Goal: Navigation & Orientation: Find specific page/section

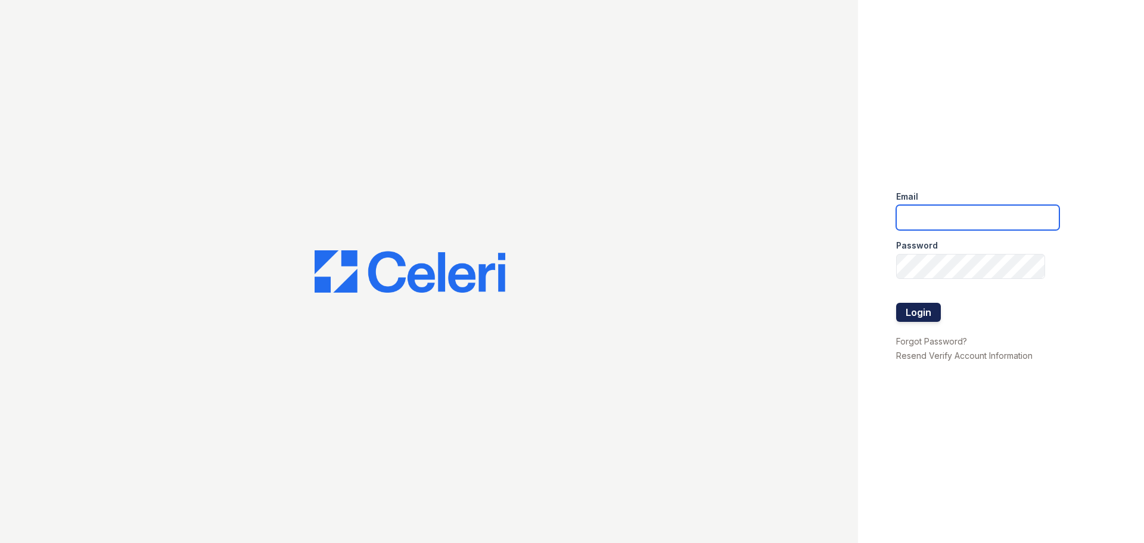
type input "[EMAIL_ADDRESS][PERSON_NAME][DOMAIN_NAME]"
click at [919, 310] on button "Login" at bounding box center [918, 312] width 45 height 19
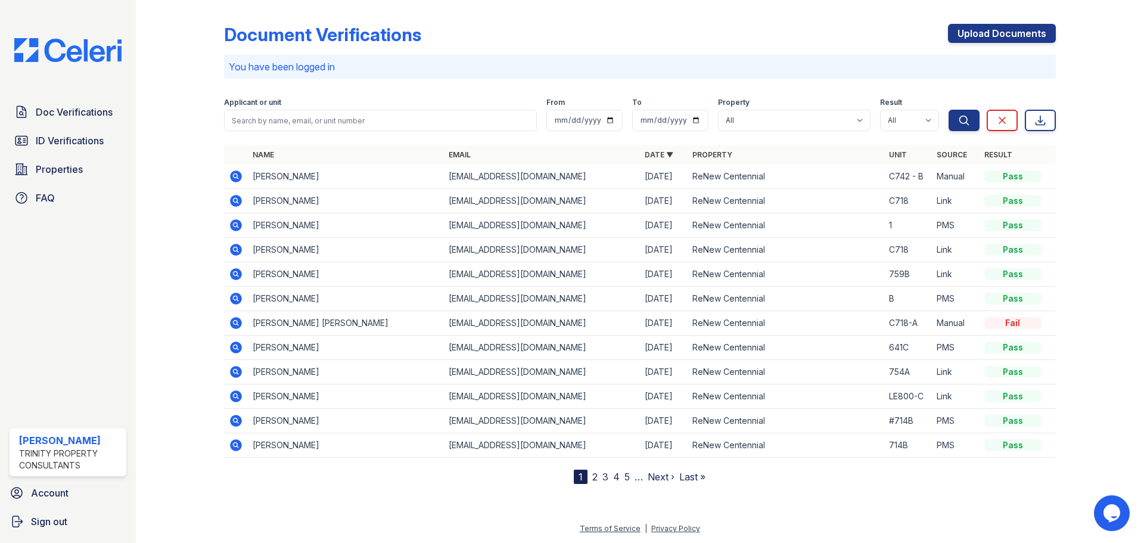
click at [595, 476] on link "2" at bounding box center [594, 477] width 5 height 12
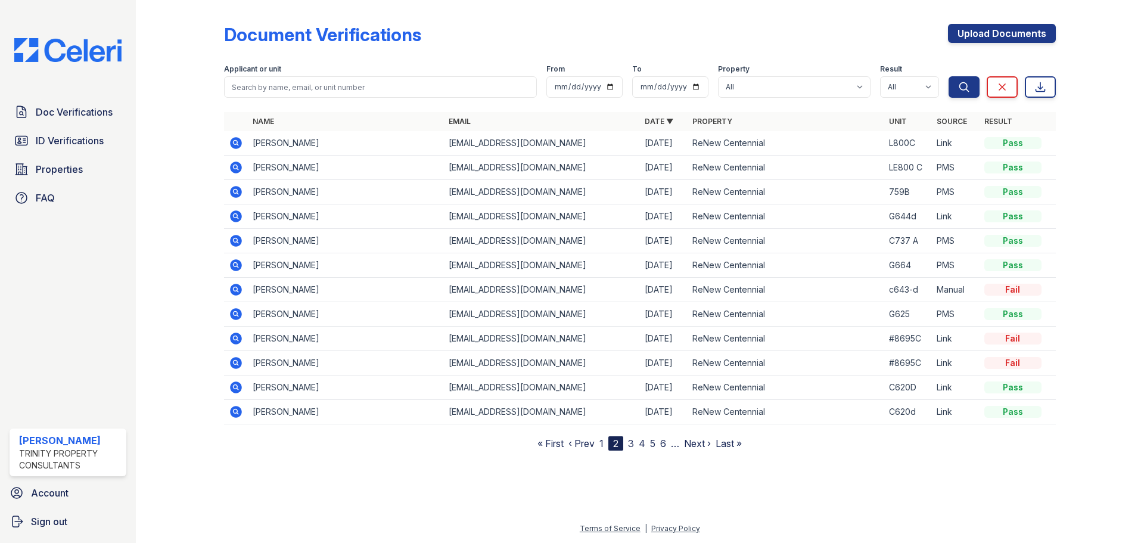
click at [599, 441] on nav "« First ‹ Prev 1 2 3 4 5 6 … Next › Last »" at bounding box center [640, 443] width 204 height 14
click at [602, 442] on link "1" at bounding box center [601, 443] width 4 height 12
